Goal: Information Seeking & Learning: Learn about a topic

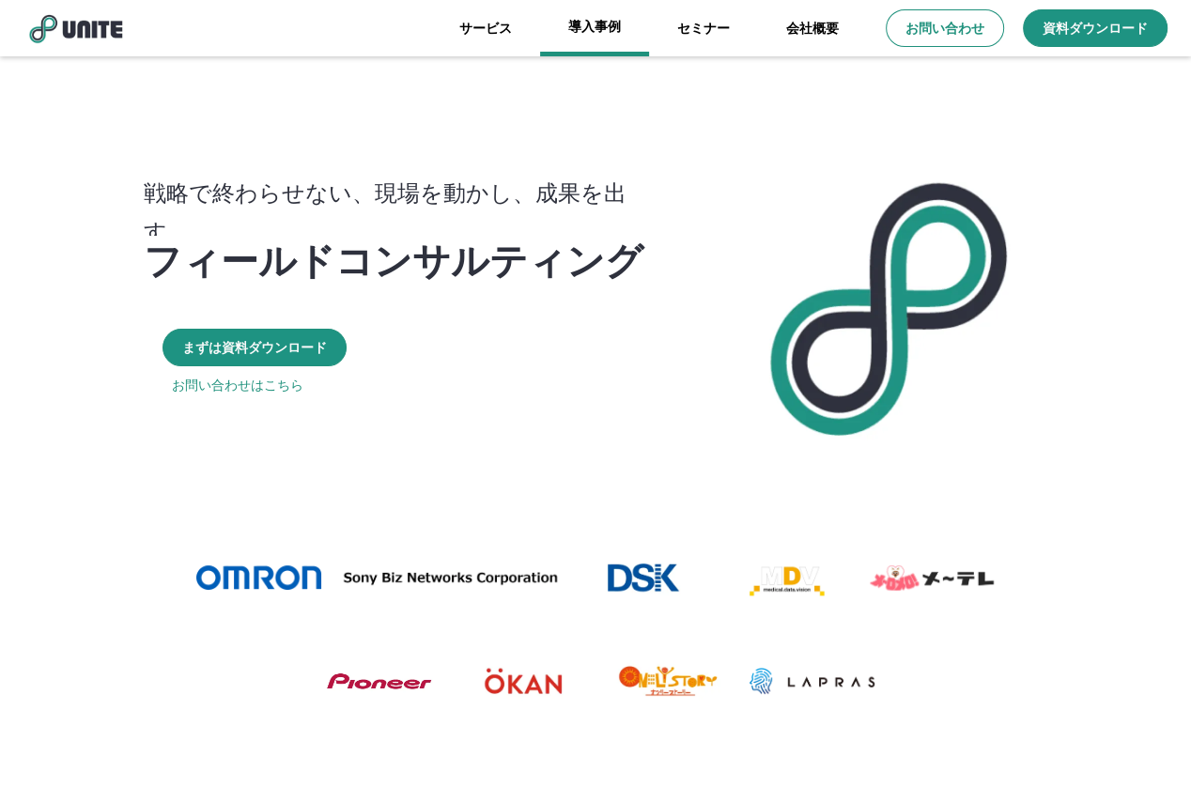
click at [612, 20] on link "導入事例" at bounding box center [594, 28] width 109 height 56
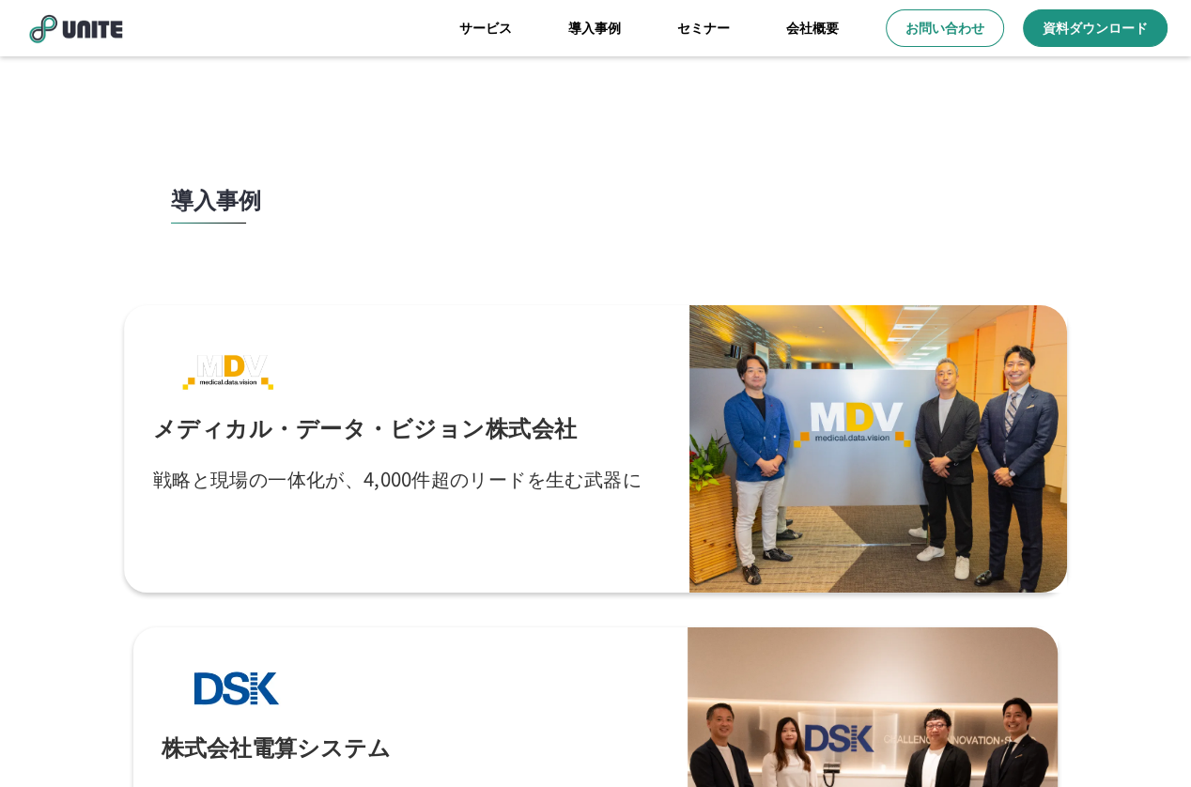
click at [442, 357] on div "メディカル・データ・ビジョン株式会社 戦略と現場の一体化が、4,000件超のリードを生む武器に" at bounding box center [407, 449] width 508 height 230
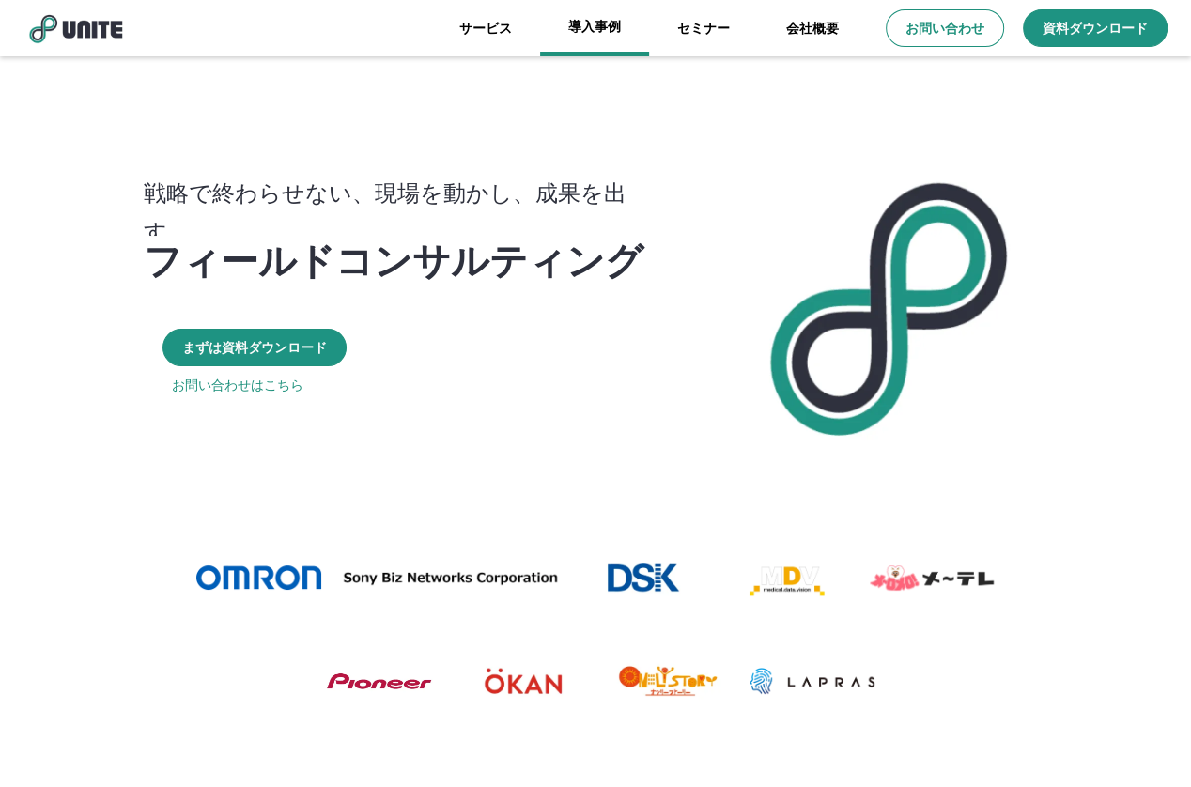
click at [579, 44] on link "導入事例" at bounding box center [594, 28] width 109 height 56
